Goal: Navigation & Orientation: Find specific page/section

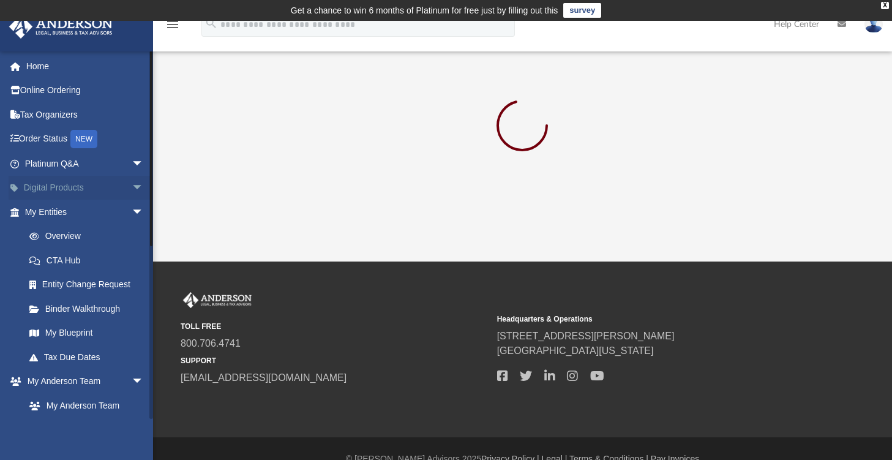
click at [112, 186] on link "Digital Products arrow_drop_down" at bounding box center [86, 188] width 154 height 24
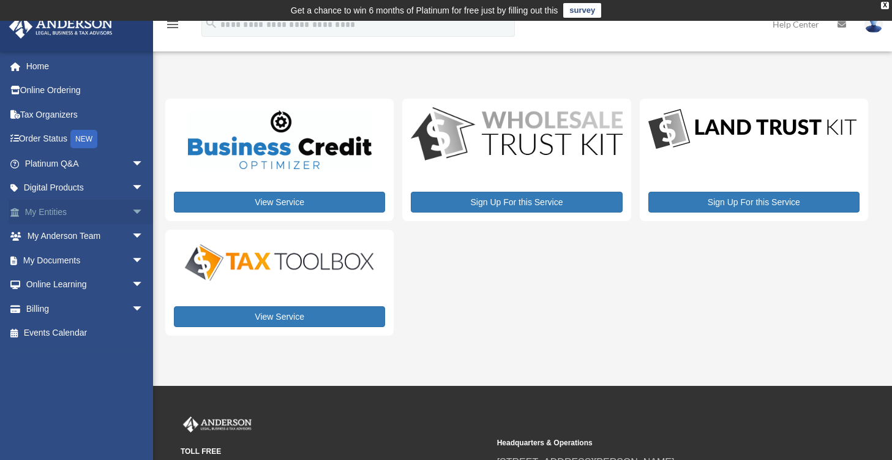
click at [69, 202] on link "My Entities arrow_drop_down" at bounding box center [86, 212] width 154 height 24
click at [132, 213] on span "arrow_drop_down" at bounding box center [144, 212] width 24 height 25
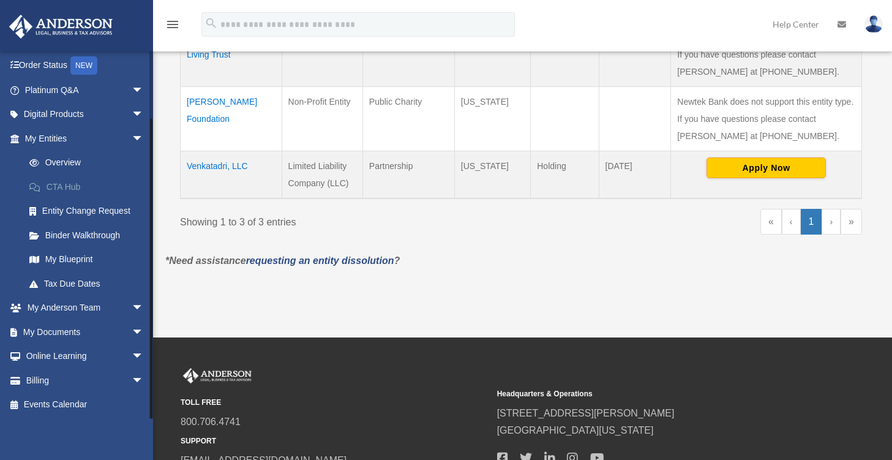
scroll to position [367, 0]
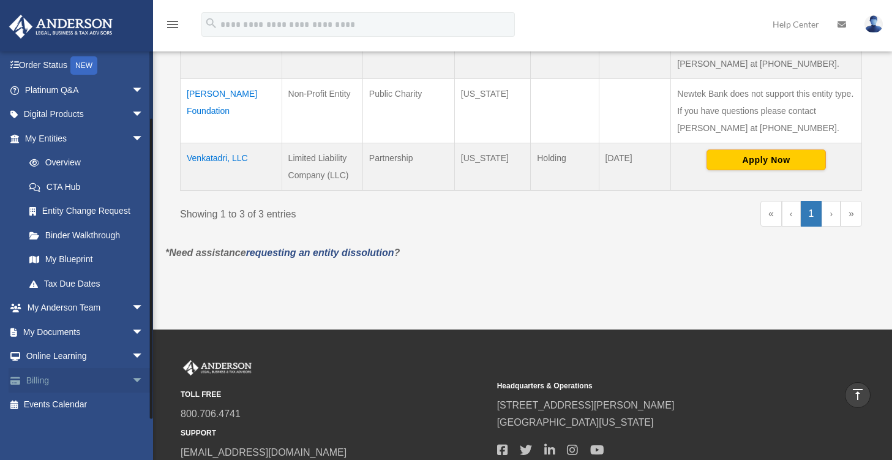
click at [132, 370] on span "arrow_drop_down" at bounding box center [144, 380] width 24 height 25
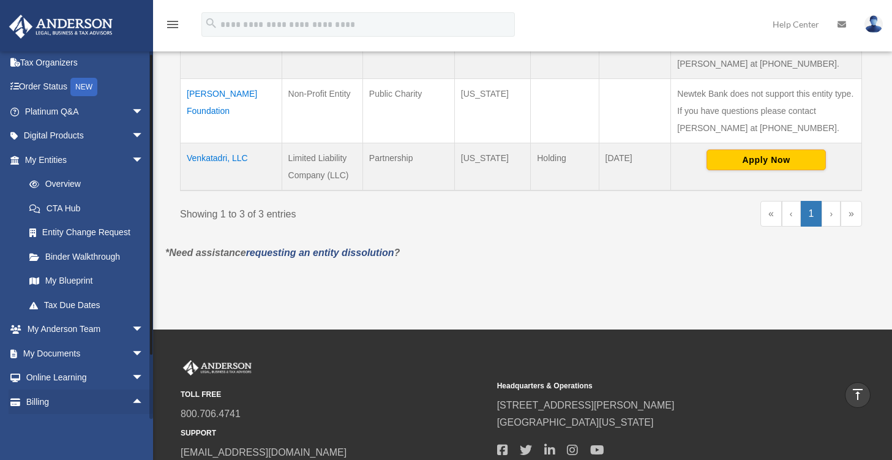
scroll to position [0, 0]
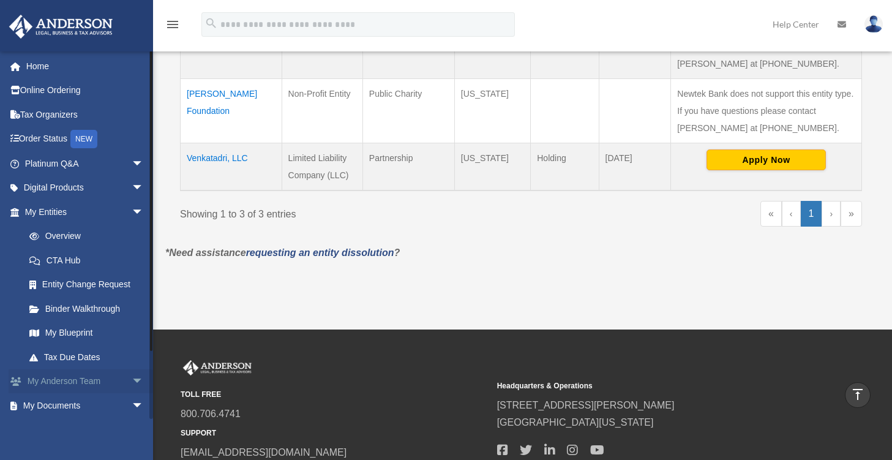
click at [133, 383] on span "arrow_drop_down" at bounding box center [144, 381] width 24 height 25
click at [89, 328] on link "My Blueprint" at bounding box center [89, 333] width 145 height 24
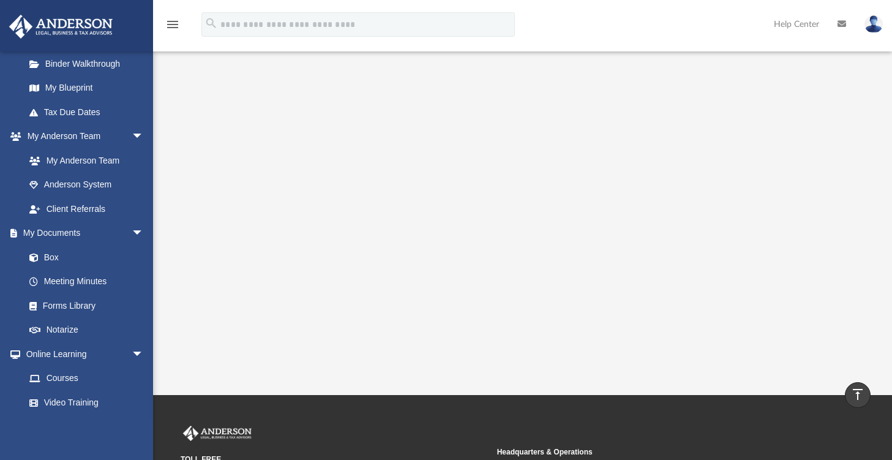
scroll to position [73, 0]
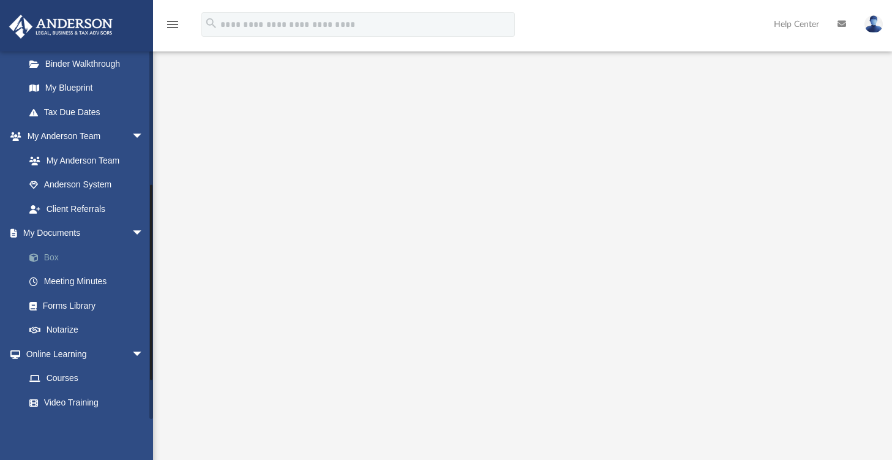
click at [79, 258] on link "Box" at bounding box center [89, 257] width 145 height 24
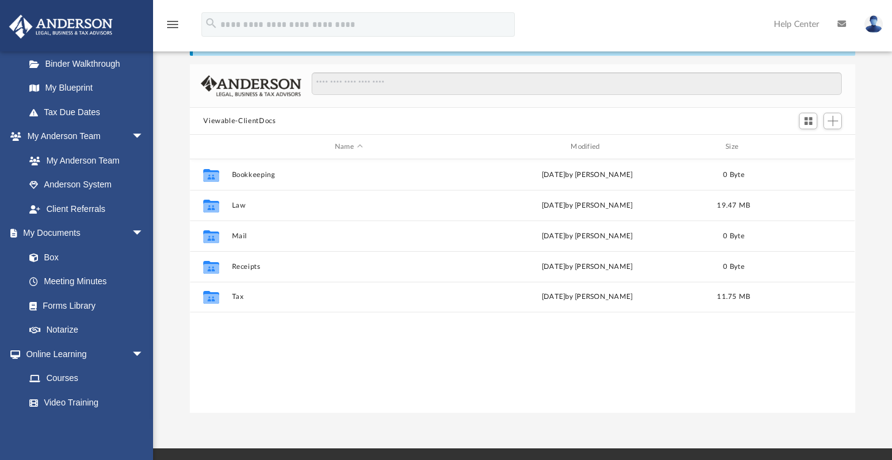
scroll to position [269, 656]
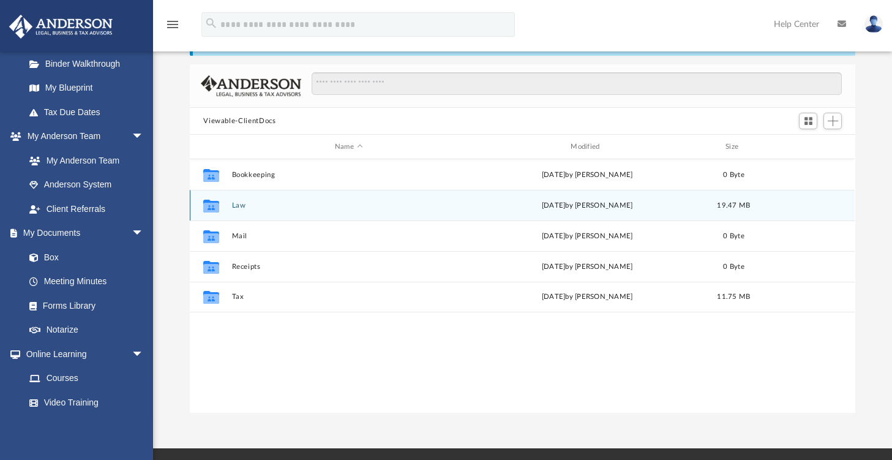
click at [233, 203] on button "Law" at bounding box center [348, 205] width 233 height 8
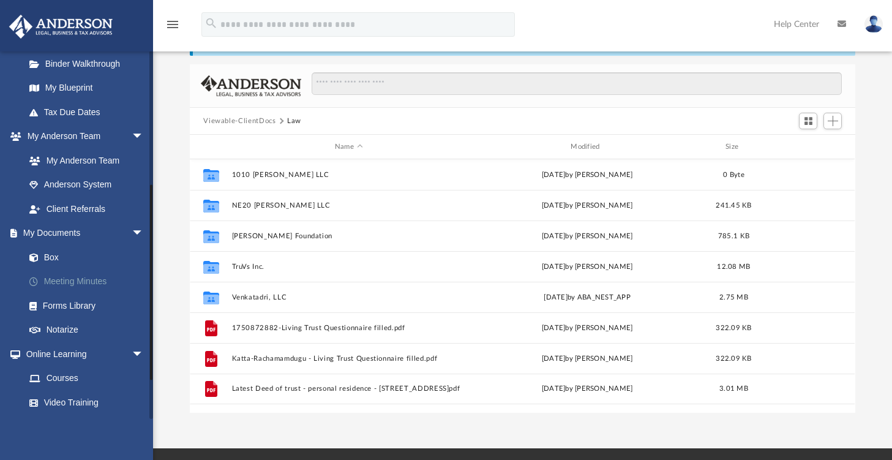
click at [52, 284] on link "Meeting Minutes" at bounding box center [89, 281] width 145 height 24
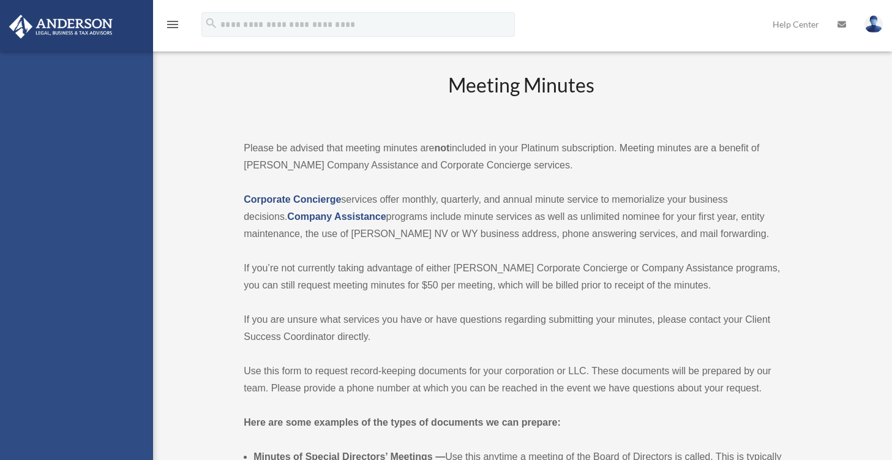
click at [52, 284] on div "[EMAIL_ADDRESS][DOMAIN_NAME] Sign Out [EMAIL_ADDRESS][DOMAIN_NAME] Home Online …" at bounding box center [76, 281] width 153 height 460
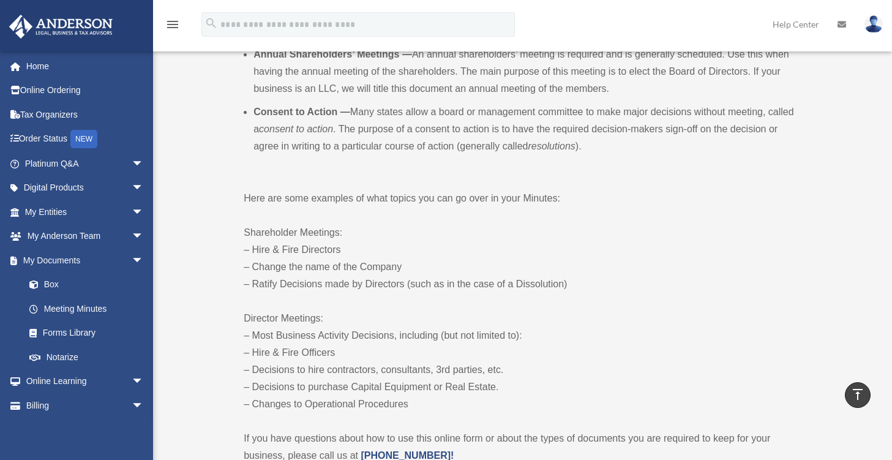
scroll to position [282, 0]
